Goal: Download file/media

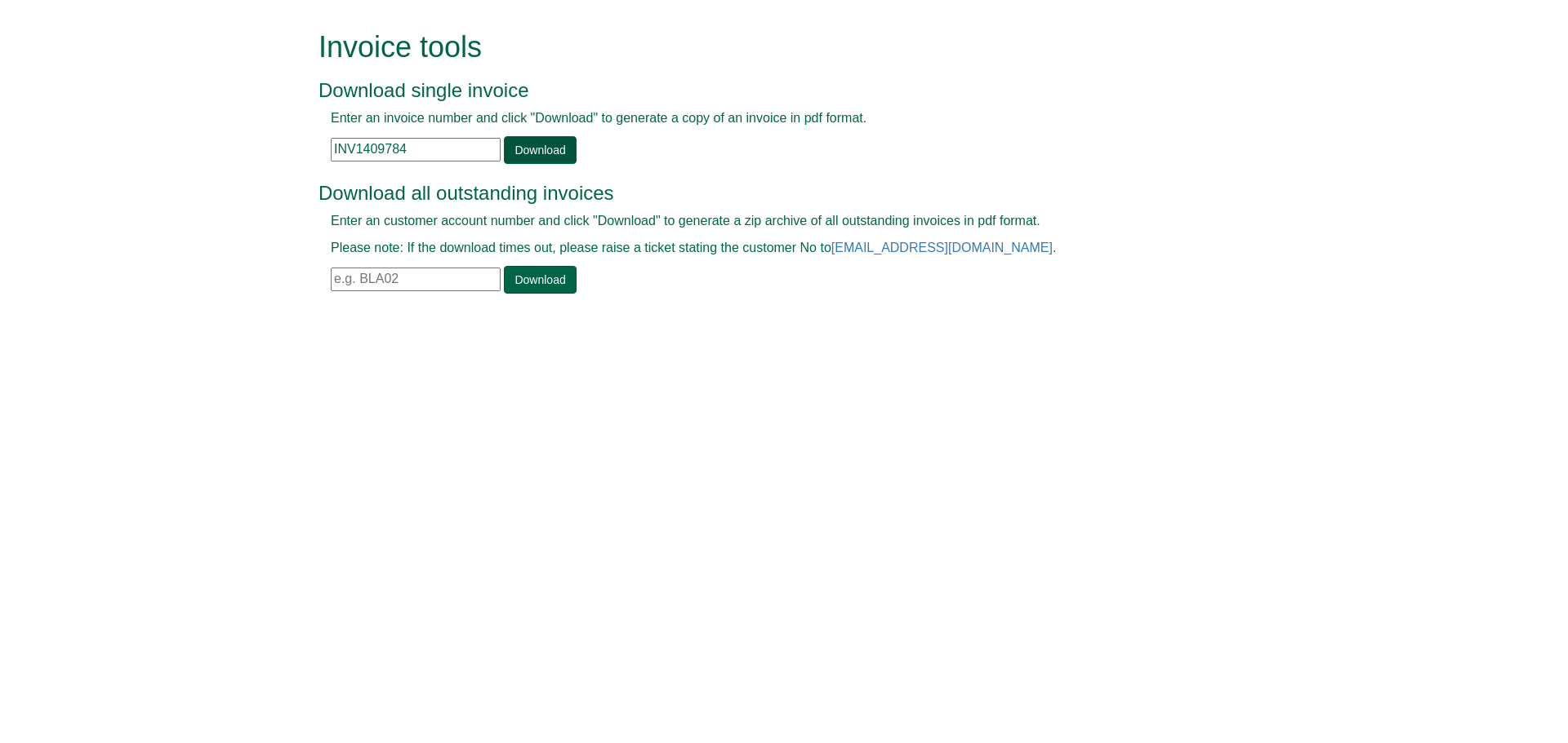
type input "INV1409784"
click at [566, 151] on link "Download" at bounding box center [540, 149] width 72 height 28
paste input "INV1409790"
type input "INV1409790"
click at [527, 149] on link "Download" at bounding box center [540, 149] width 72 height 28
